Goal: Information Seeking & Learning: Stay updated

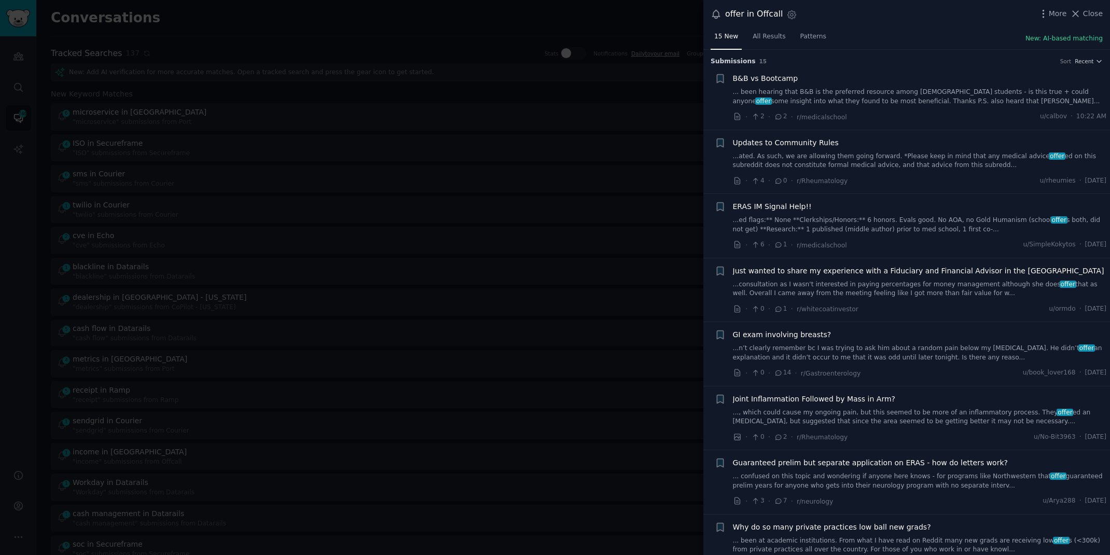
scroll to position [637, 0]
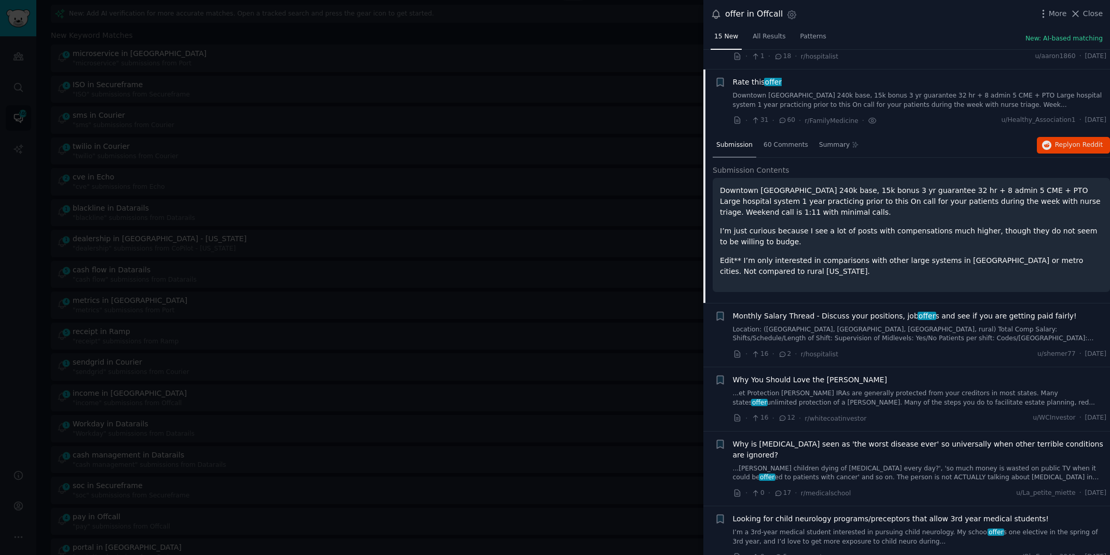
click at [439, 16] on div at bounding box center [555, 277] width 1110 height 555
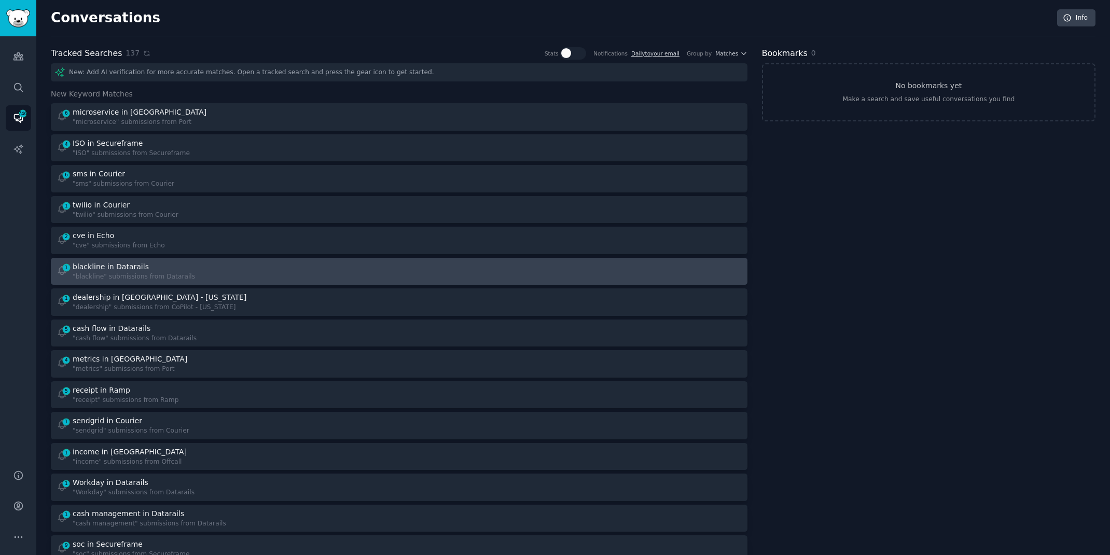
click at [281, 266] on div "1 blackline in Datarails "blackline" submissions from Datarails" at bounding box center [225, 271] width 336 height 20
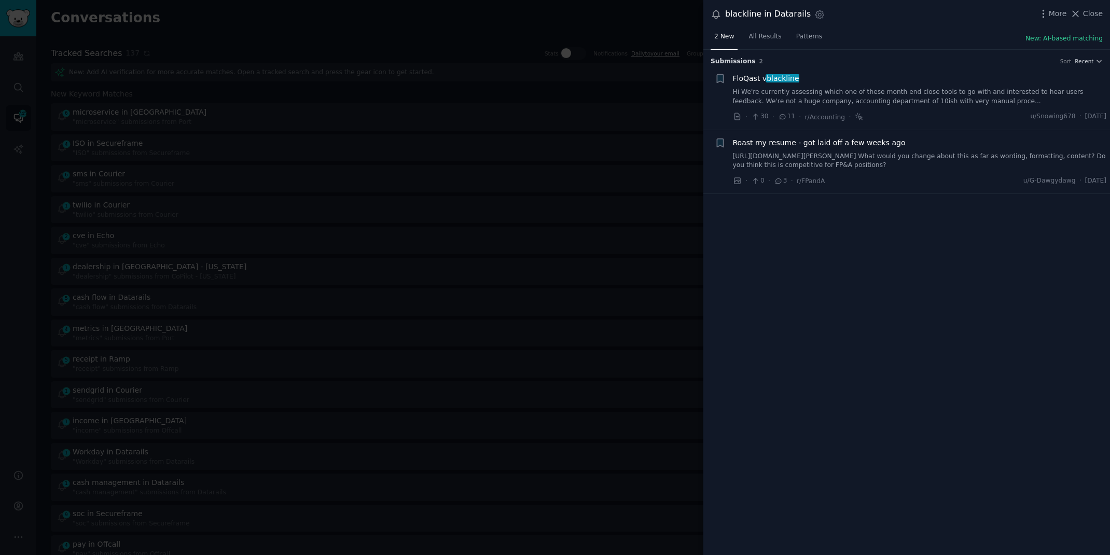
click at [352, 21] on div at bounding box center [555, 277] width 1110 height 555
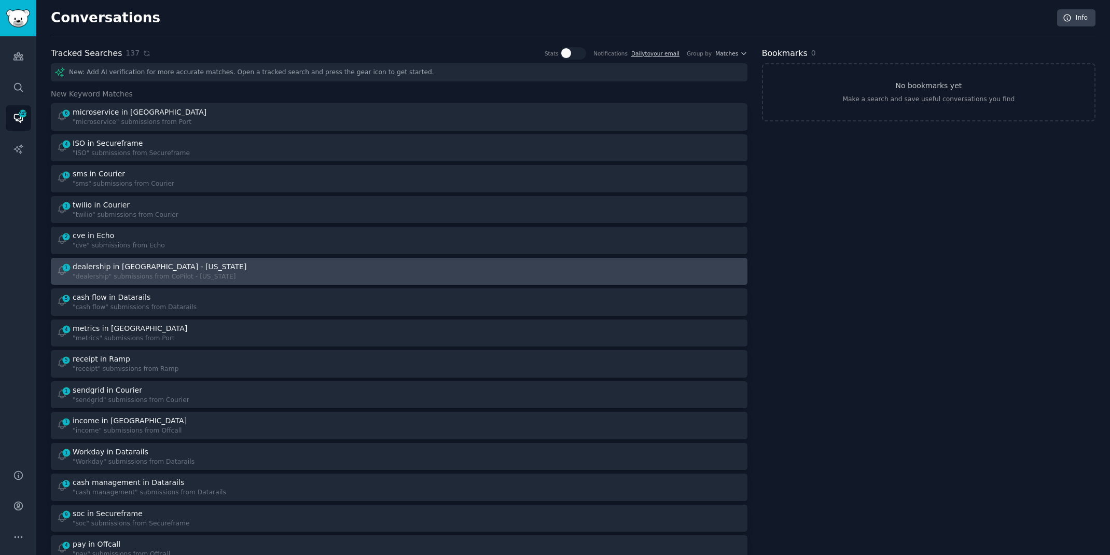
click at [270, 265] on div "1 dealership in CoPilot - [US_STATE] "dealership" submissions from CoPilot - [U…" at bounding box center [225, 271] width 336 height 20
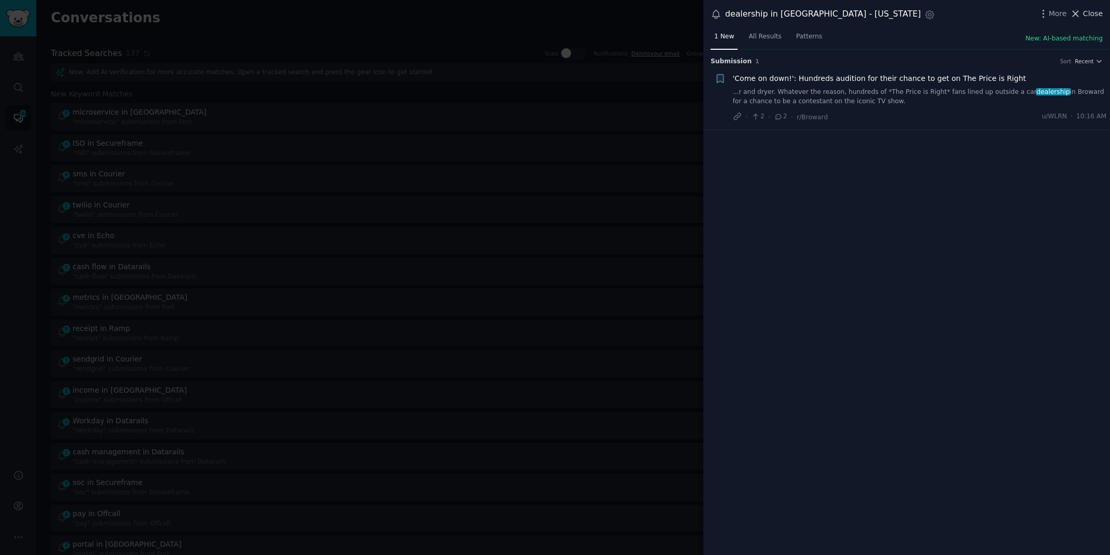
click at [1101, 9] on span "Close" at bounding box center [1093, 13] width 20 height 11
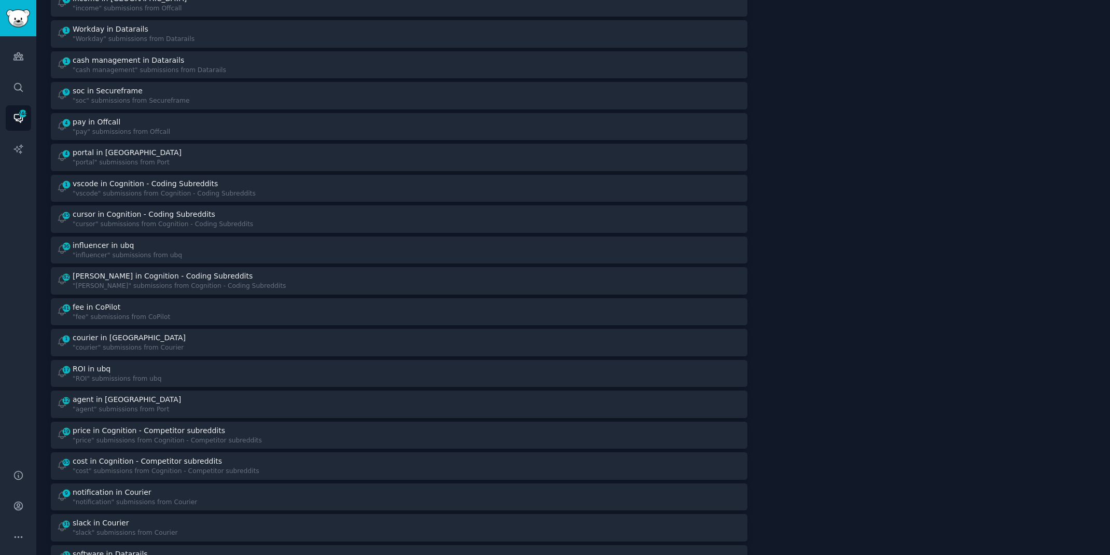
scroll to position [390, 0]
